Goal: Participate in discussion: Engage in conversation with other users on a specific topic

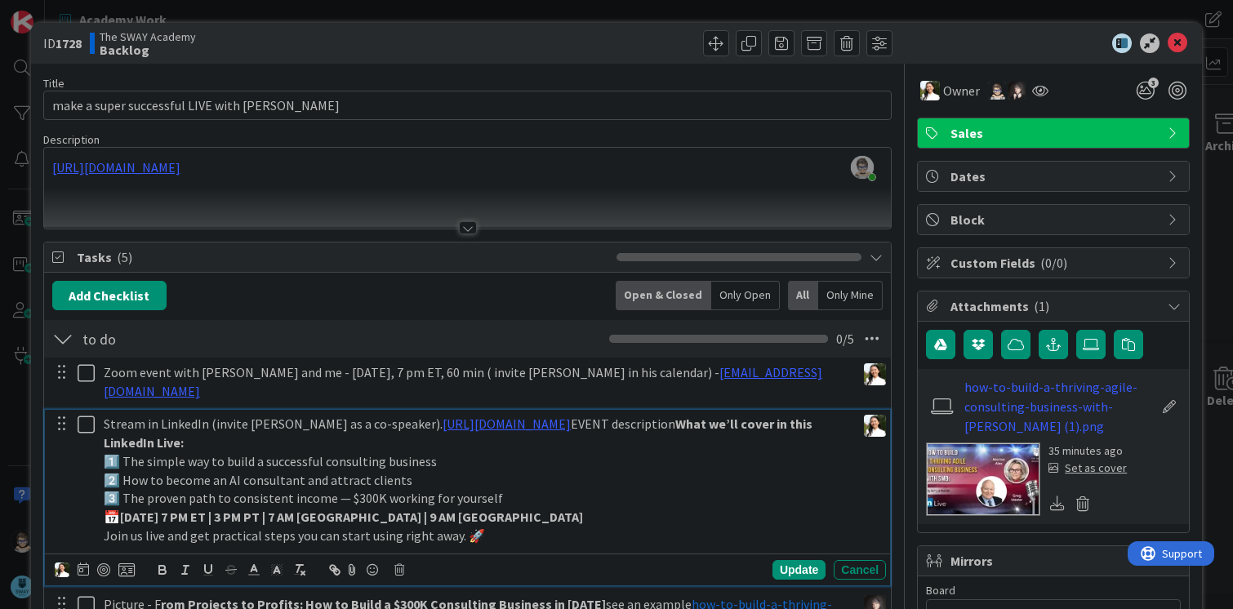
click at [284, 509] on strong "[DATE] 7 PM ET | 3 PM PT | 7 AM [GEOGRAPHIC_DATA] | 9 AM [GEOGRAPHIC_DATA]" at bounding box center [351, 517] width 463 height 16
click at [1174, 47] on icon at bounding box center [1178, 43] width 20 height 20
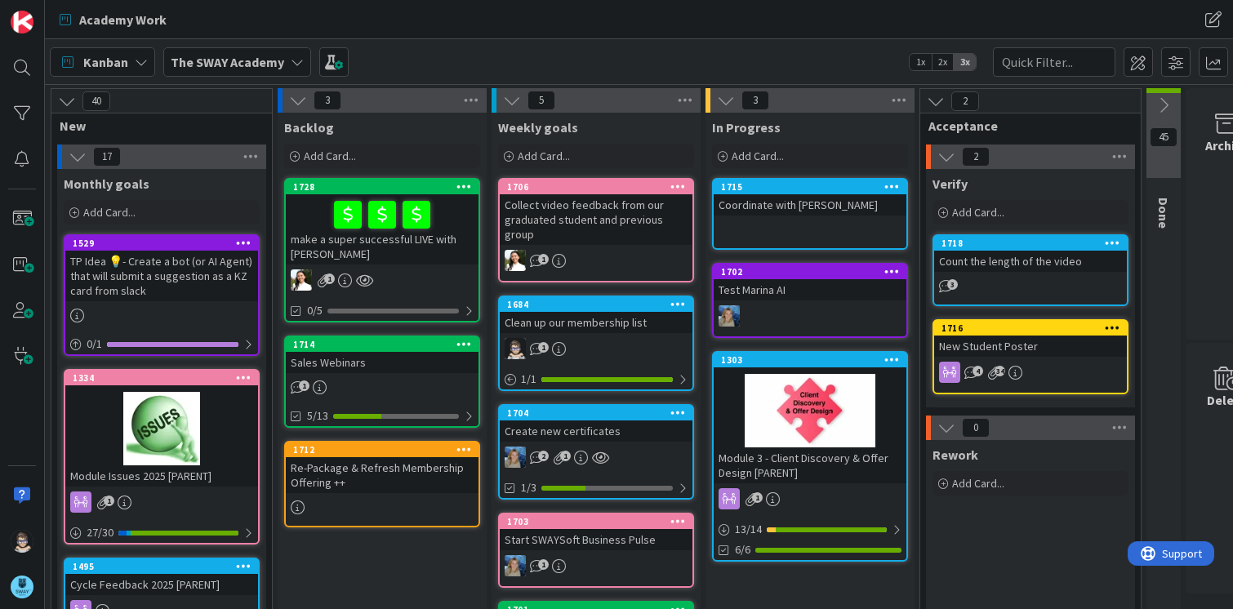
click at [422, 194] on div "make a super successful LIVE with [PERSON_NAME]" at bounding box center [382, 229] width 193 height 70
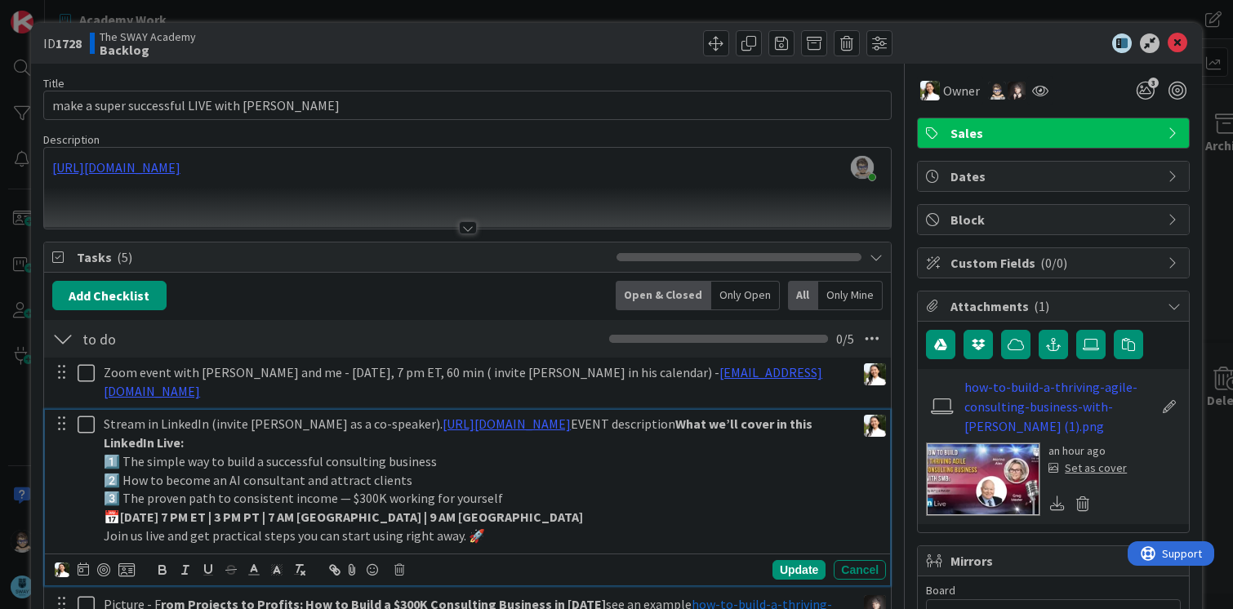
click at [283, 509] on strong "[DATE] 7 PM ET | 3 PM PT | 7 AM [GEOGRAPHIC_DATA] | 9 AM [GEOGRAPHIC_DATA]" at bounding box center [351, 517] width 463 height 16
click at [795, 560] on div "Update" at bounding box center [799, 570] width 53 height 20
click at [358, 509] on strong "[DATE] 7 PM ET | 4 PM PT | 7 AM [GEOGRAPHIC_DATA] | 9 AM [GEOGRAPHIC_DATA]" at bounding box center [351, 517] width 463 height 16
click at [799, 560] on div "Update" at bounding box center [799, 570] width 53 height 20
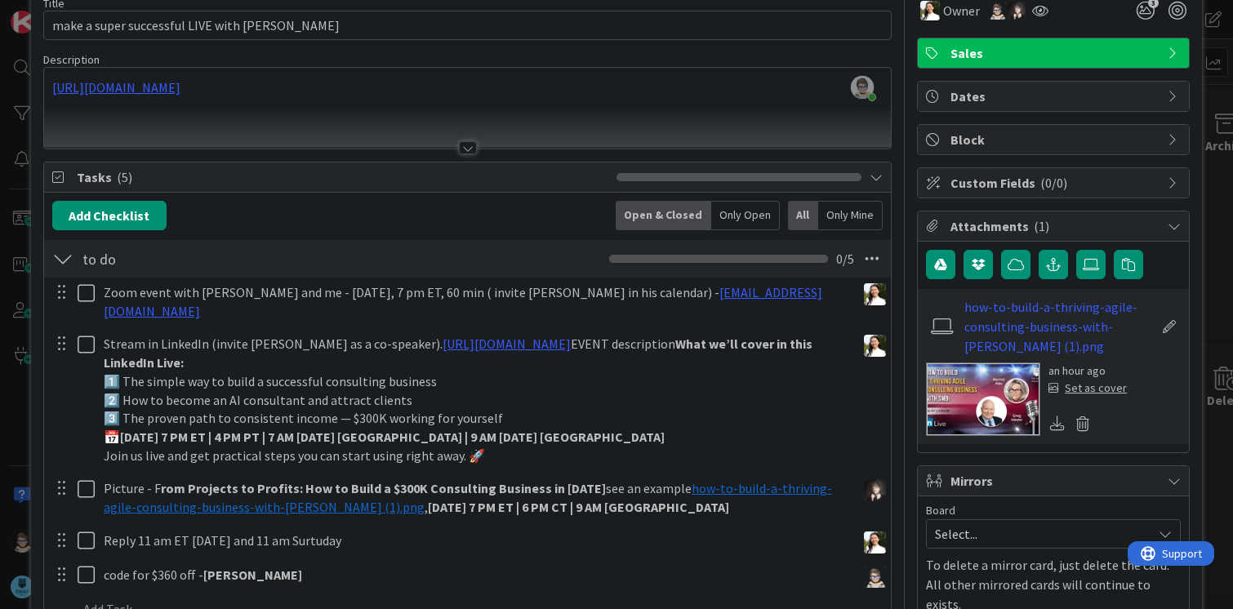
scroll to position [81, 0]
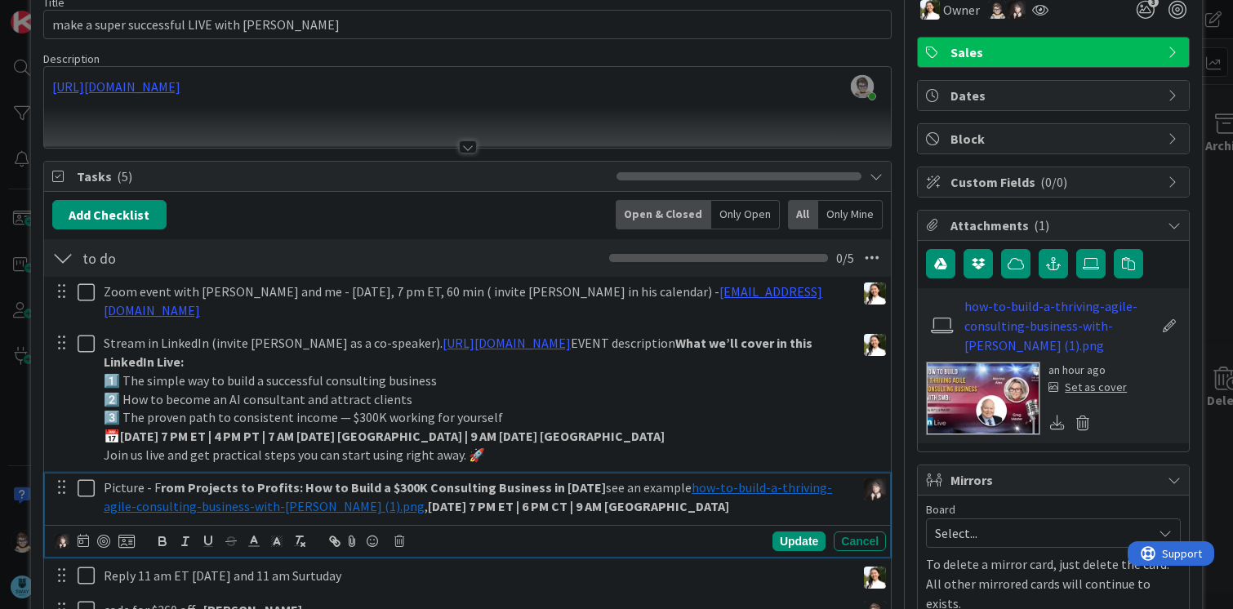
click at [572, 498] on strong "[DATE] 7 PM ET | 6 PM CT | 9 AM [GEOGRAPHIC_DATA]" at bounding box center [578, 506] width 301 height 16
click at [563, 498] on strong "[DATE] 7 PM ET | 6 PM CT | 9 AM [GEOGRAPHIC_DATA]" at bounding box center [578, 506] width 301 height 16
click at [781, 532] on div "Update" at bounding box center [799, 542] width 53 height 20
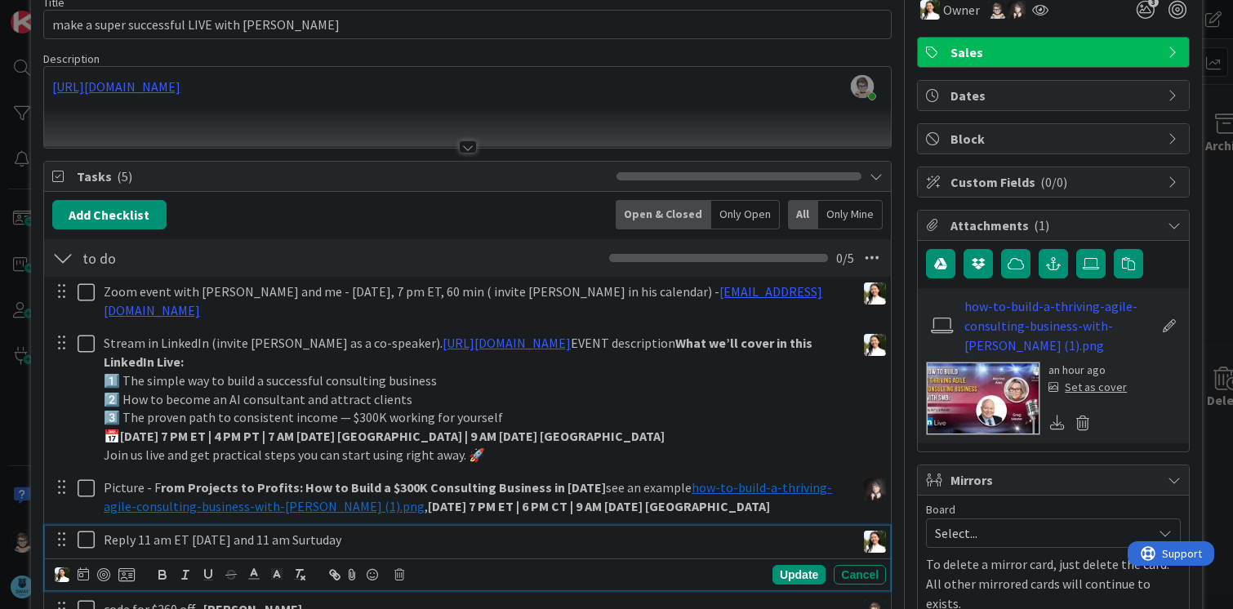
click at [314, 531] on p "Reply 11 am ET [DATE] and 11 am Surtuday" at bounding box center [477, 540] width 746 height 19
click at [129, 531] on p "Reply 11 am ET [DATE] and 11 am Surtuday" at bounding box center [477, 540] width 746 height 19
click at [305, 531] on p "Replay 11 am ET [DATE] and 11 am Surtuday" at bounding box center [477, 540] width 746 height 19
click at [777, 565] on div "Update" at bounding box center [799, 575] width 53 height 20
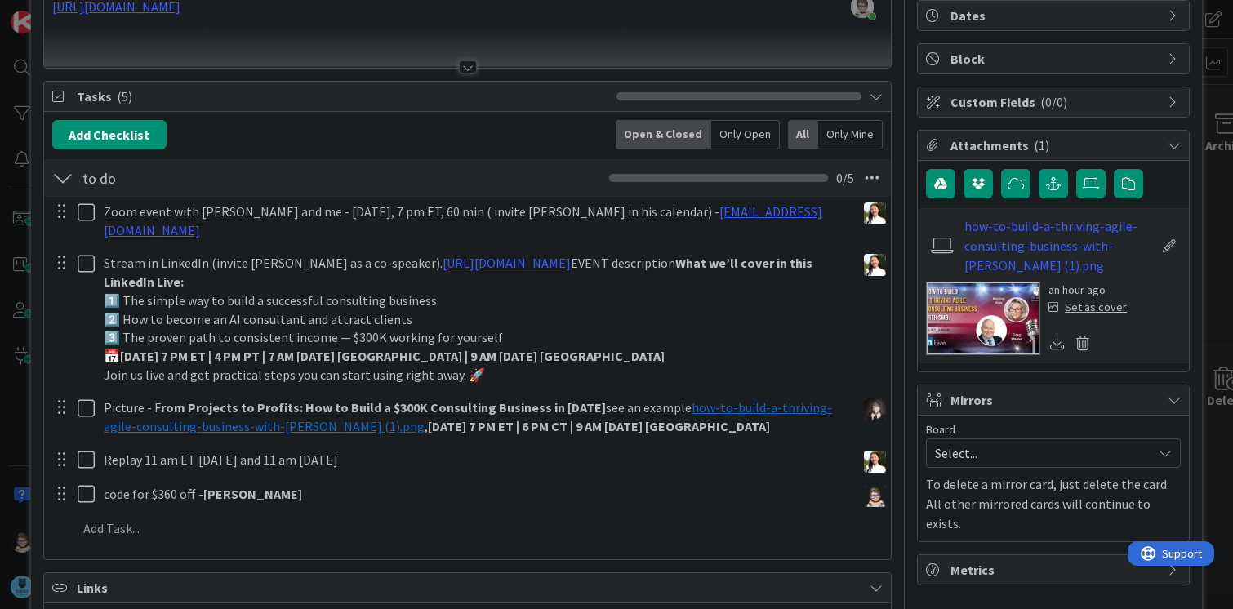
scroll to position [162, 0]
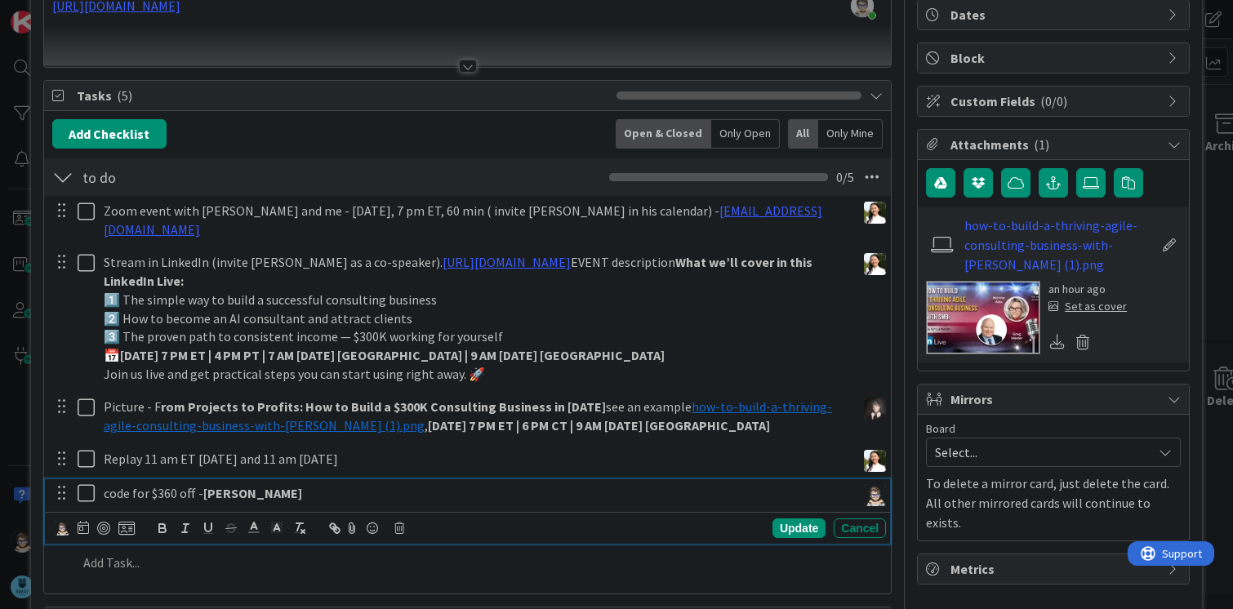
click at [92, 483] on icon at bounding box center [86, 493] width 17 height 20
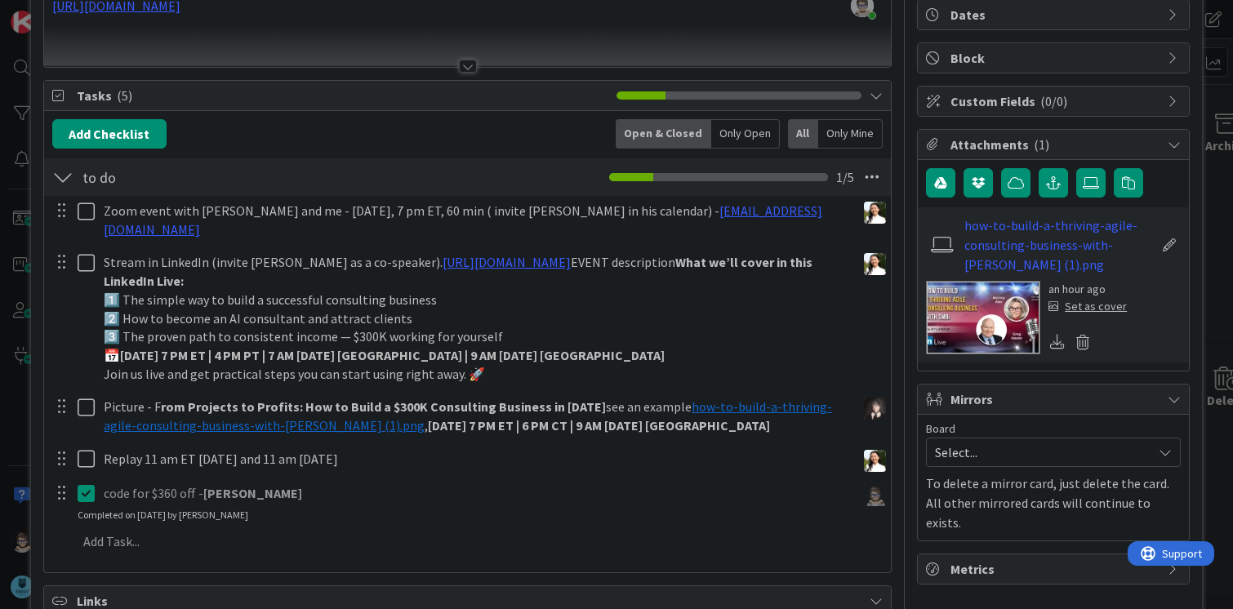
click at [198, 484] on p "code for $360 off - [PERSON_NAME]" at bounding box center [477, 493] width 746 height 19
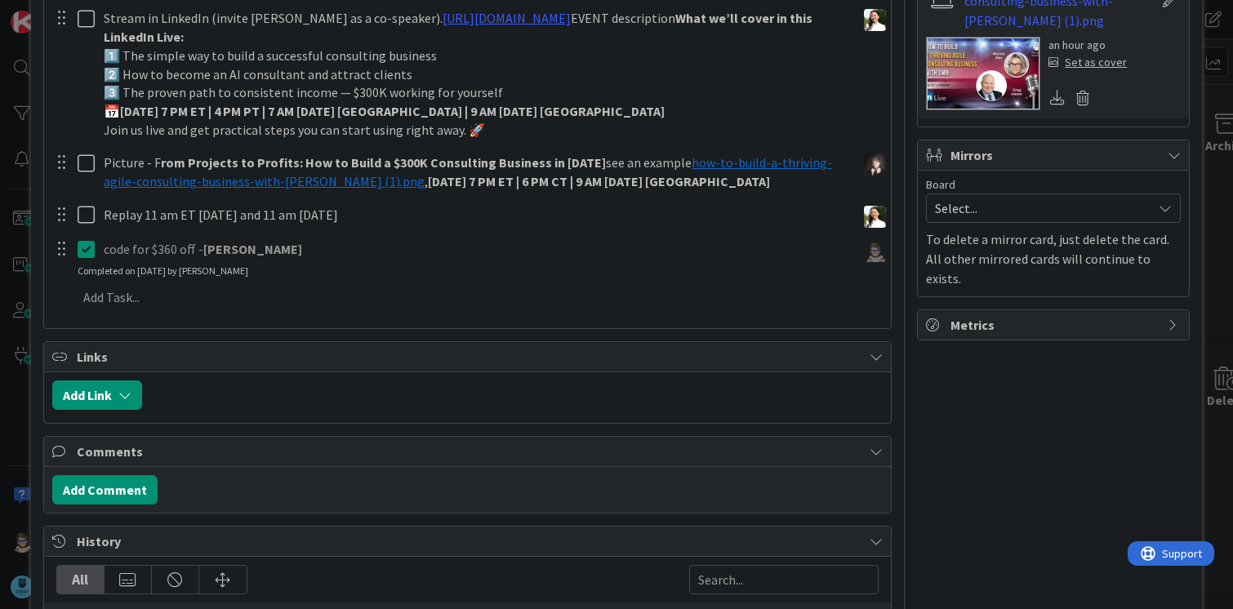
scroll to position [407, 0]
click at [91, 238] on icon at bounding box center [86, 248] width 17 height 20
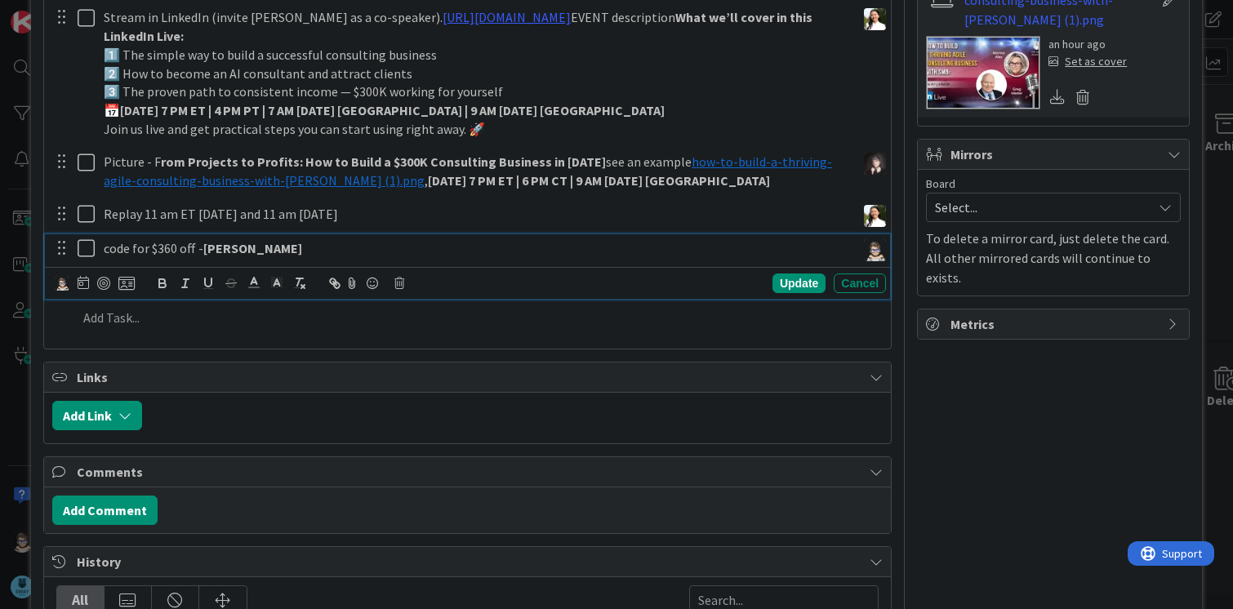
click at [218, 240] on strong "[PERSON_NAME]" at bounding box center [252, 248] width 99 height 16
click at [785, 274] on div "Update" at bounding box center [799, 284] width 53 height 20
click at [91, 238] on icon at bounding box center [86, 248] width 17 height 20
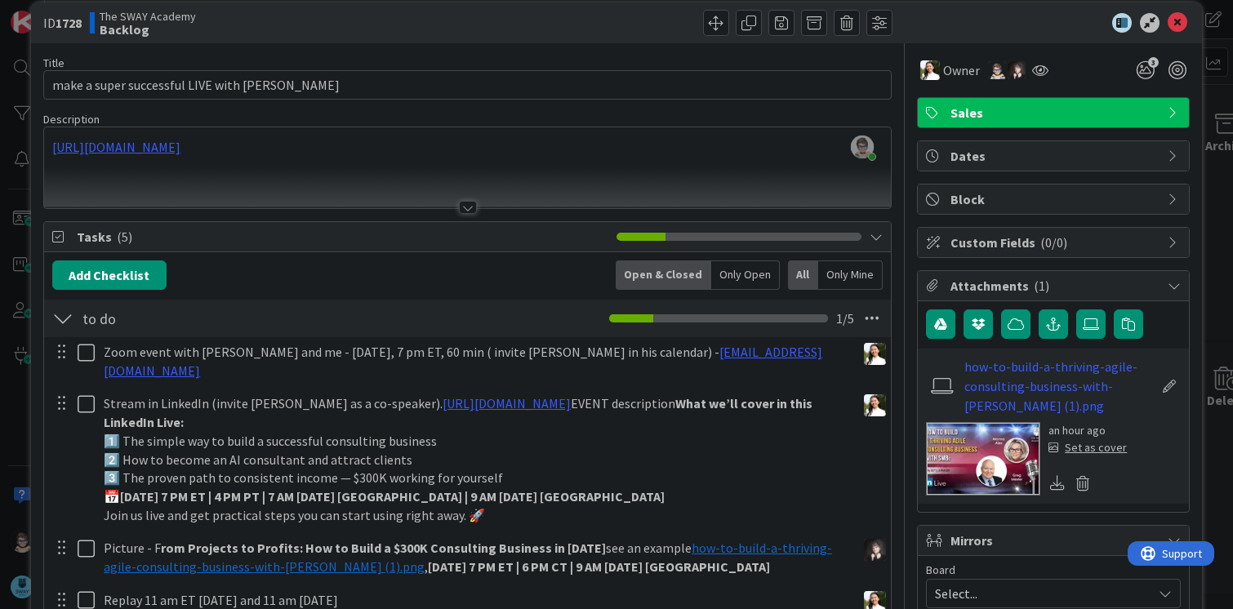
scroll to position [0, 0]
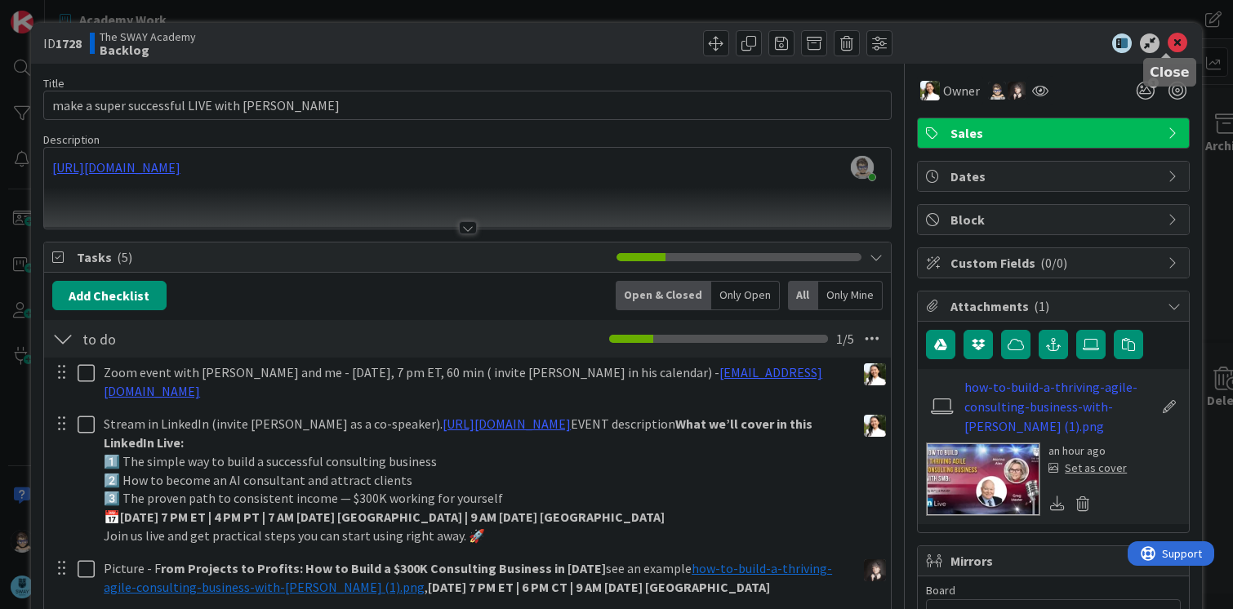
click at [1168, 47] on icon at bounding box center [1178, 43] width 20 height 20
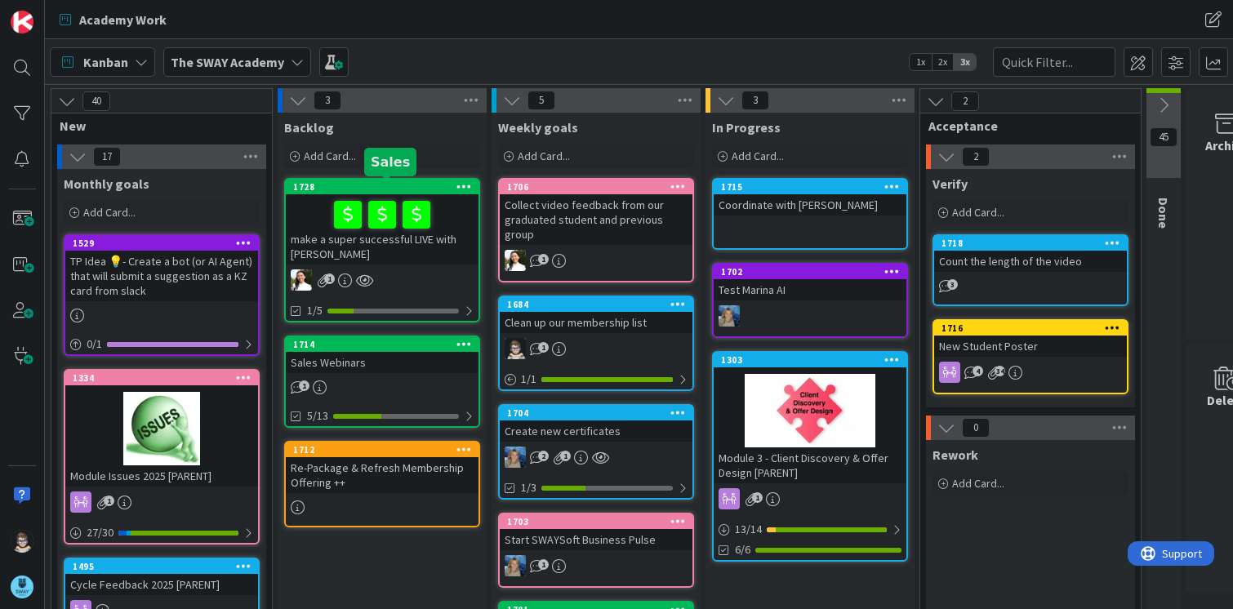
click at [384, 182] on div "1728" at bounding box center [385, 186] width 185 height 11
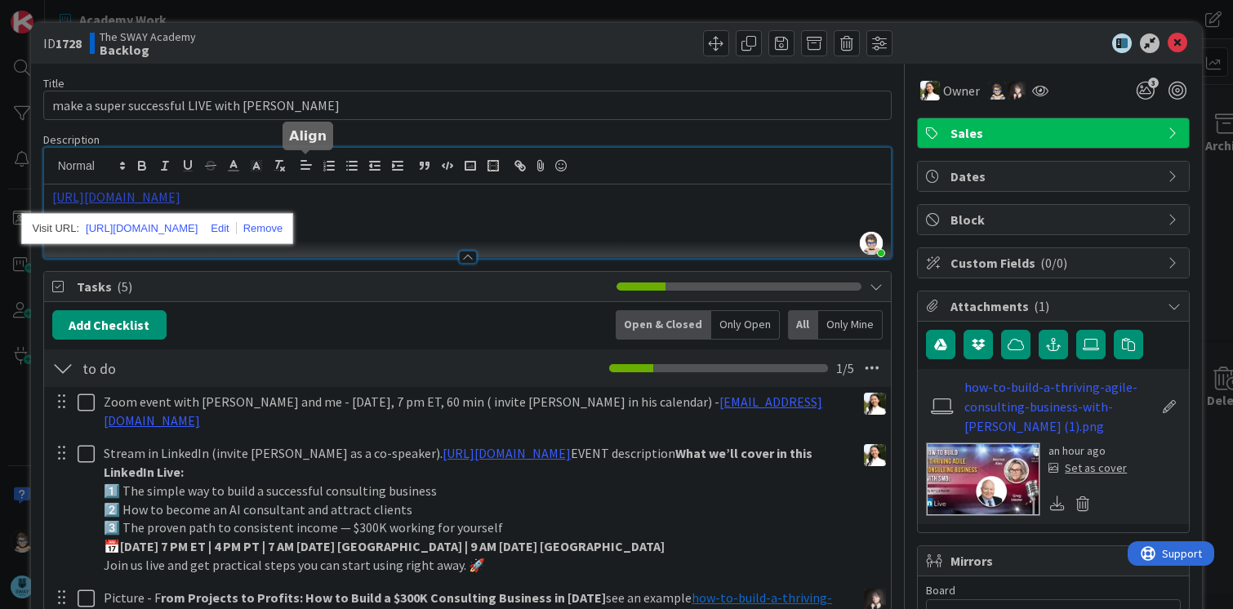
drag, startPoint x: 296, startPoint y: 168, endPoint x: 264, endPoint y: 200, distance: 45.6
click at [1170, 47] on icon at bounding box center [1178, 43] width 20 height 20
